Goal: Transaction & Acquisition: Purchase product/service

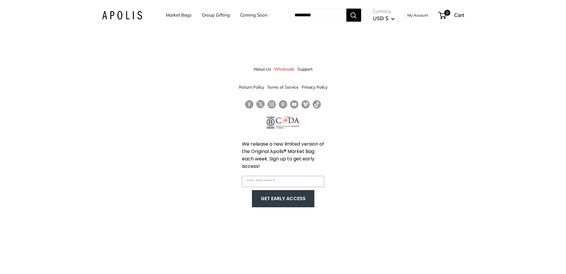
click at [184, 67] on link "About Us" at bounding box center [263, 69] width 18 height 11
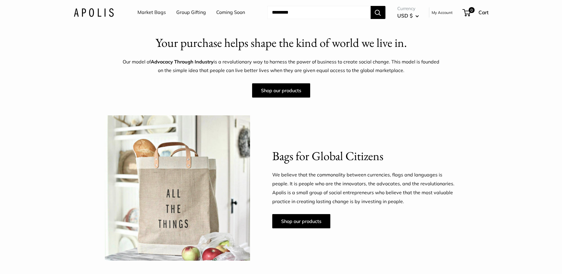
scroll to position [207, 0]
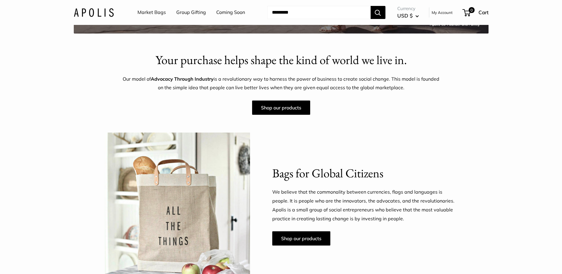
click at [231, 14] on link "Coming Soon" at bounding box center [230, 12] width 29 height 9
click at [298, 106] on link "Shop our products" at bounding box center [281, 107] width 58 height 14
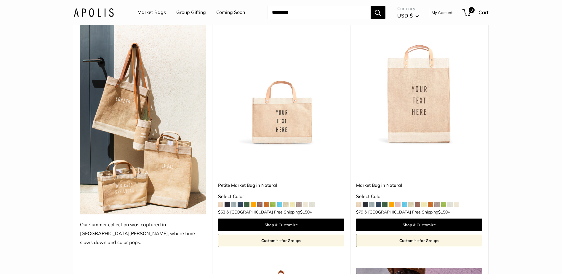
scroll to position [89, 0]
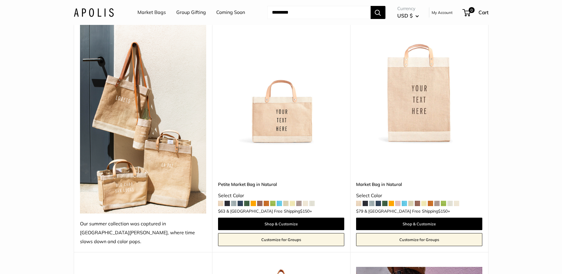
click at [260, 201] on span at bounding box center [259, 203] width 5 height 5
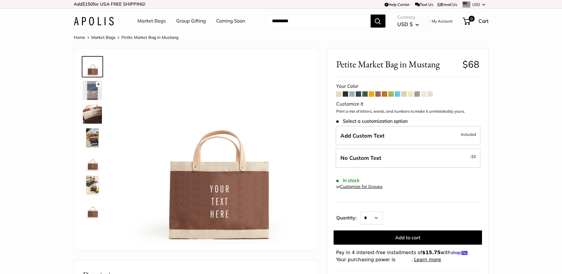
click at [350, 94] on span at bounding box center [351, 93] width 5 height 5
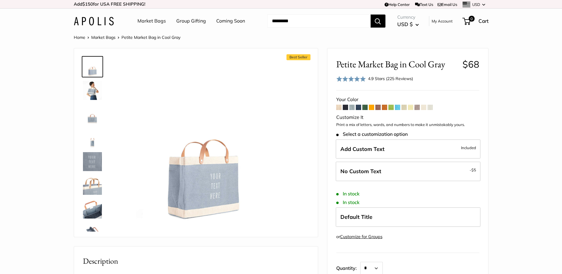
click at [396, 106] on span at bounding box center [397, 107] width 5 height 5
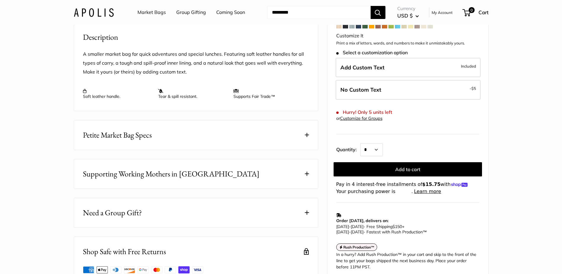
scroll to position [237, 0]
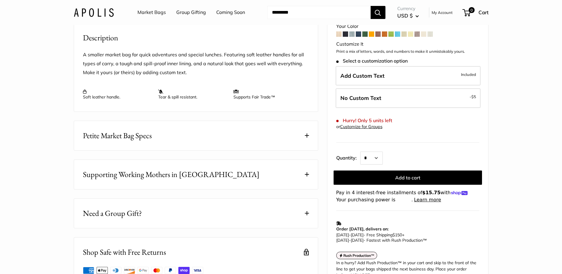
click at [227, 13] on link "Coming Soon" at bounding box center [230, 12] width 29 height 9
